Goal: Check status: Check status

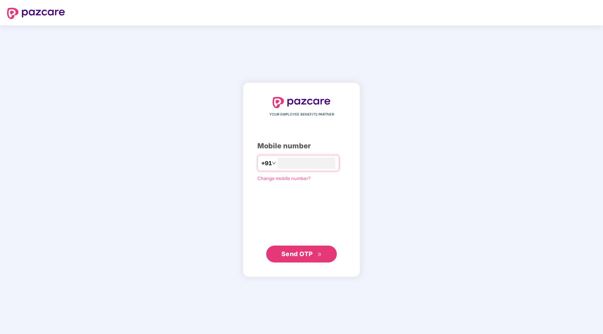
type input "**********"
click at [318, 254] on icon "double-right" at bounding box center [319, 255] width 5 height 5
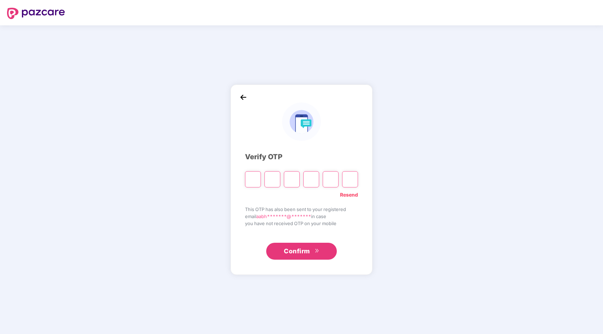
type input "*"
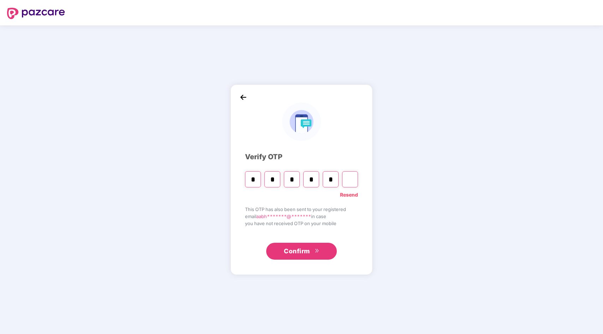
type input "*"
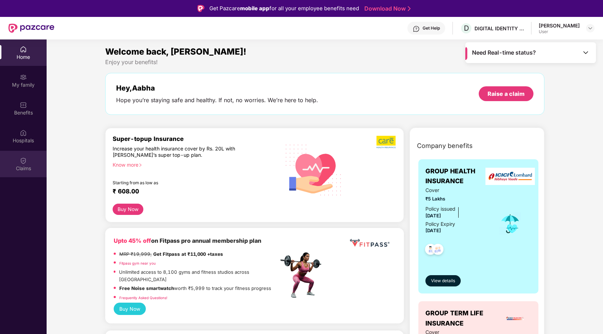
click at [23, 172] on div "Claims" at bounding box center [23, 164] width 47 height 26
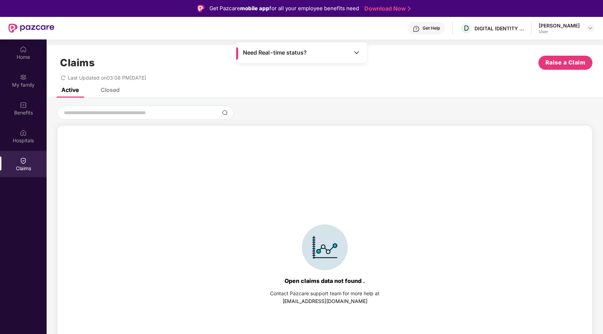
click at [111, 90] on div "Closed" at bounding box center [110, 89] width 19 height 7
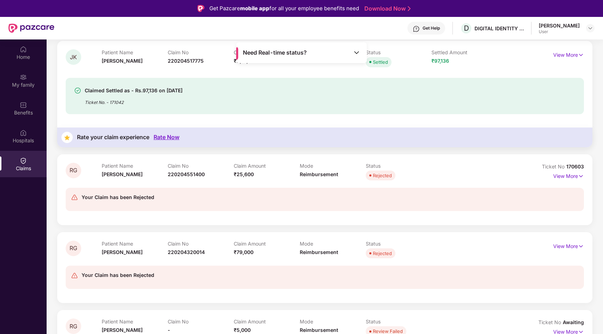
scroll to position [553, 0]
click at [279, 199] on div "Your Claim has been Rejected" at bounding box center [282, 199] width 423 height 13
drag, startPoint x: 259, startPoint y: 178, endPoint x: 229, endPoint y: 178, distance: 30.7
click at [229, 178] on div "Patient Name [PERSON_NAME] Claim No 220204551400 Claim Amount ₹25,600 Mode Reim…" at bounding box center [299, 172] width 395 height 19
click at [224, 186] on div "Your Claim has been Rejected" at bounding box center [325, 199] width 518 height 35
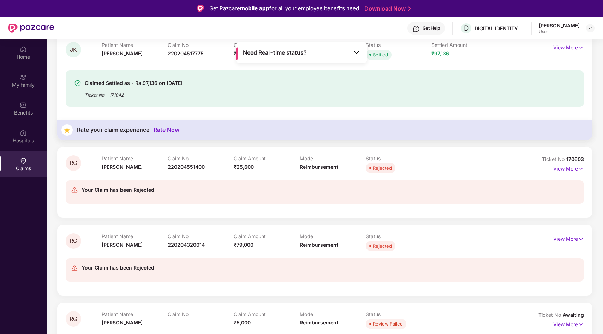
scroll to position [561, 0]
click at [152, 178] on div "Your Claim has been Rejected" at bounding box center [325, 191] width 518 height 35
click at [189, 167] on span "220204551400" at bounding box center [186, 166] width 37 height 6
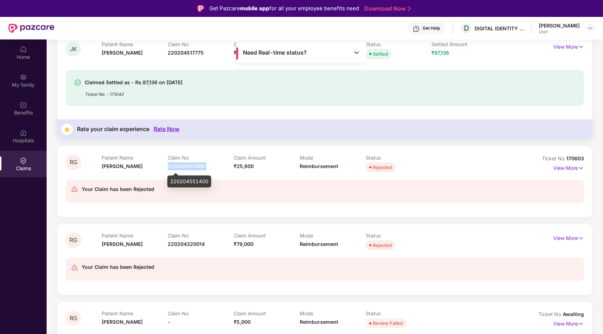
copy span "220204551400"
click at [574, 159] on span "170603" at bounding box center [575, 159] width 18 height 6
copy div "No 170603"
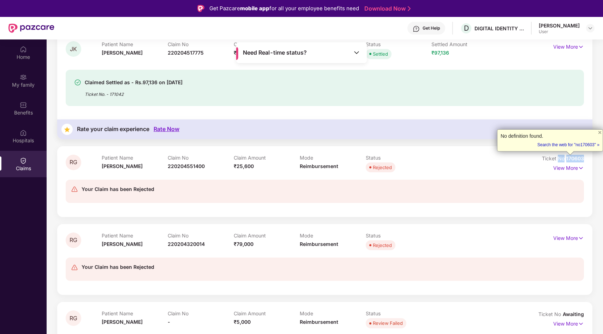
click at [574, 159] on span "170603" at bounding box center [575, 159] width 18 height 6
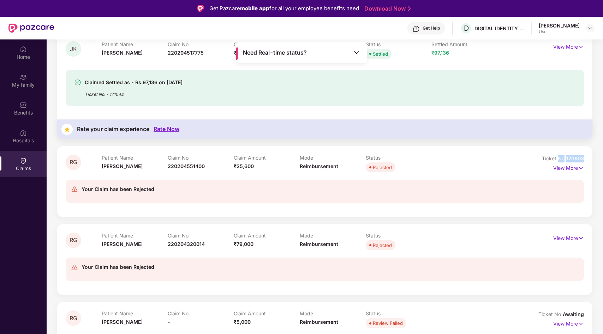
click at [574, 159] on span "170603" at bounding box center [575, 159] width 18 height 6
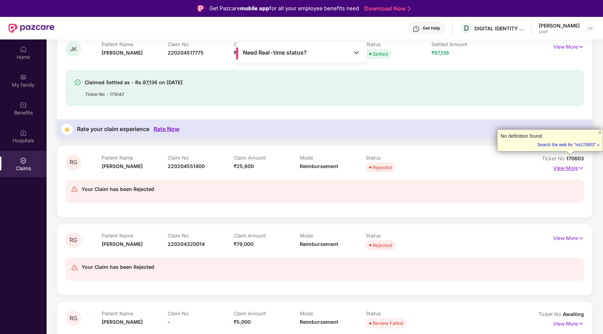
click at [575, 169] on p "View More" at bounding box center [568, 168] width 31 height 10
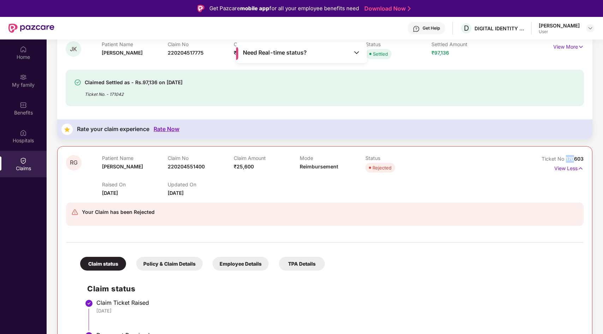
drag, startPoint x: 565, startPoint y: 159, endPoint x: 580, endPoint y: 159, distance: 14.8
click at [579, 159] on span "170603" at bounding box center [575, 159] width 18 height 6
click at [584, 159] on div "RG Patient Name [PERSON_NAME] Claim No 220204551400 Claim Amount ₹25,600 Mode R…" at bounding box center [324, 301] width 535 height 311
drag, startPoint x: 584, startPoint y: 159, endPoint x: 565, endPoint y: 160, distance: 18.4
click at [565, 160] on div "RG Patient Name [PERSON_NAME] Claim No 220204551400 Claim Amount ₹25,600 Mode R…" at bounding box center [324, 301] width 535 height 311
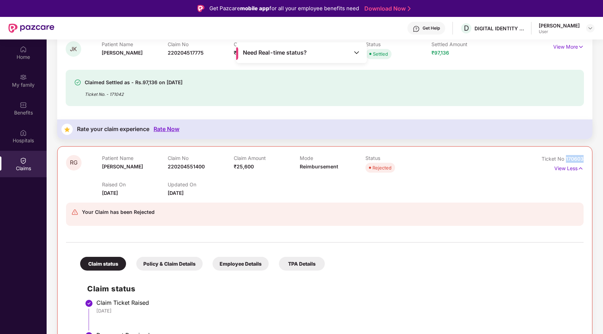
copy span "170603"
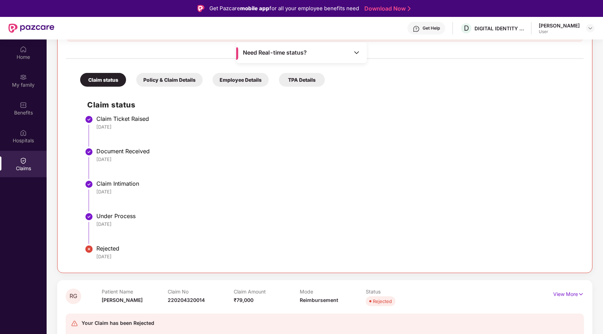
scroll to position [745, 0]
click at [314, 83] on div "TPA Details" at bounding box center [302, 80] width 46 height 14
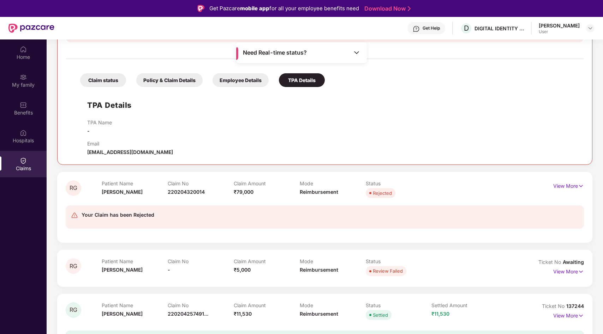
click at [179, 76] on div "Policy & Claim Details" at bounding box center [169, 80] width 66 height 14
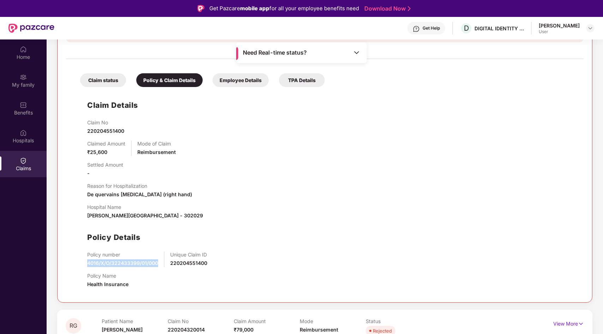
drag, startPoint x: 159, startPoint y: 264, endPoint x: 83, endPoint y: 264, distance: 75.5
click at [83, 264] on div "Claim Details Claim No 220204551400 Claimed Amount ₹25,600 Mode of Claim Reimbu…" at bounding box center [324, 193] width 503 height 204
copy span "4016/X/O/322433399/01/000"
click at [25, 103] on img at bounding box center [23, 105] width 7 height 7
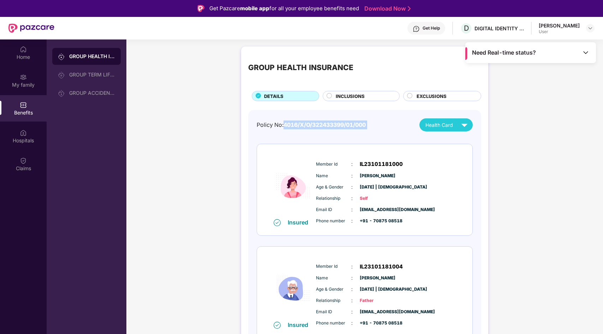
drag, startPoint x: 285, startPoint y: 125, endPoint x: 402, endPoint y: 125, distance: 117.1
click at [402, 125] on div "Policy No: 4016/X/O/322433399/01/000 Health Card" at bounding box center [364, 125] width 216 height 13
copy span "4016/X/O/322433399/01/000"
